Goal: Task Accomplishment & Management: Manage account settings

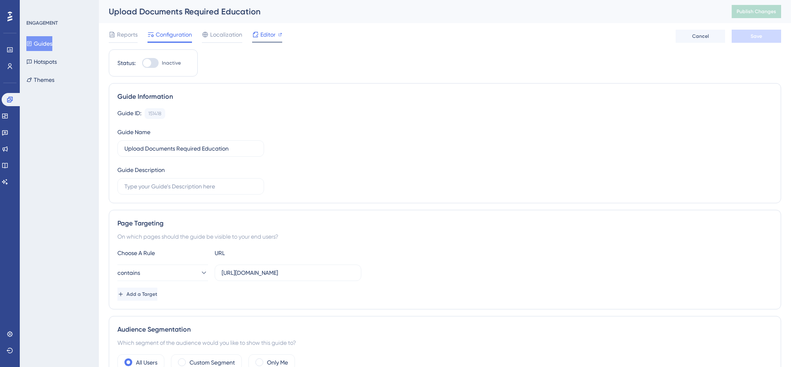
click at [264, 37] on span "Editor" at bounding box center [267, 35] width 15 height 10
click at [278, 40] on div "Editor" at bounding box center [267, 36] width 30 height 13
click at [449, 84] on div "Guide Information Guide ID: 151418 Copy Guide Name Upload Documents Required Ed…" at bounding box center [445, 143] width 672 height 120
click at [265, 37] on span "Editor" at bounding box center [267, 35] width 15 height 10
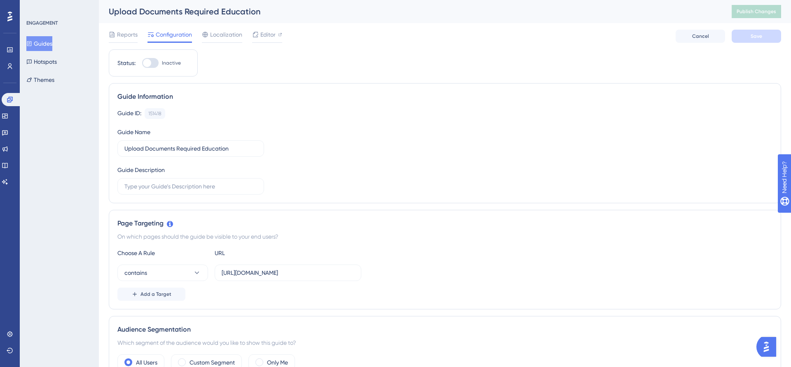
click at [266, 35] on span "Editor" at bounding box center [267, 35] width 15 height 10
click at [8, 350] on icon at bounding box center [10, 351] width 7 height 7
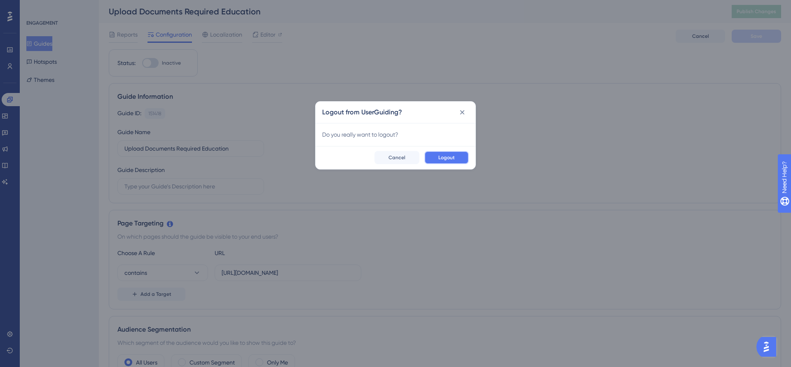
click at [439, 160] on span "Logout" at bounding box center [446, 157] width 16 height 7
